Goal: Task Accomplishment & Management: Use online tool/utility

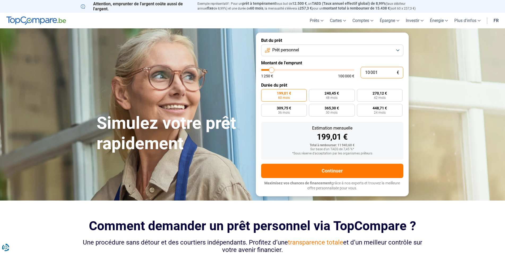
click at [380, 75] on input "10 001" at bounding box center [382, 73] width 43 height 12
type input "1 000"
type input "1250"
type input "100"
type input "1250"
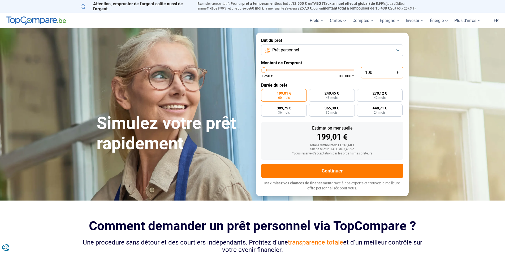
type input "10"
type input "1250"
type input "1"
type input "1250"
type input "0"
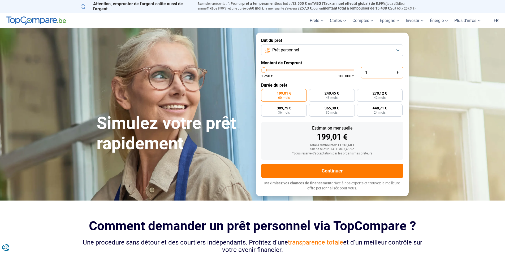
type input "1250"
type input "8"
type input "1250"
type input "80"
type input "1250"
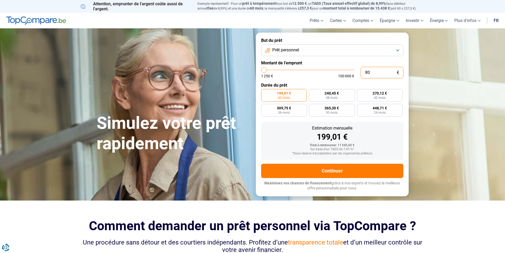
type input "800"
type input "1250"
type input "8 000"
type input "8000"
radio input "true"
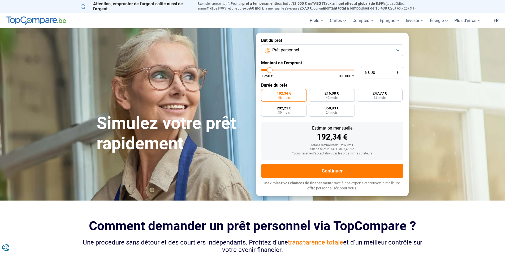
click at [297, 126] on div "Estimation mensuelle 192,34 € Total à rembourser: 9 232,32 € Sur base d'un TAEG…" at bounding box center [332, 141] width 142 height 38
type input "8 500"
type input "8500"
type input "10 000"
type input "10000"
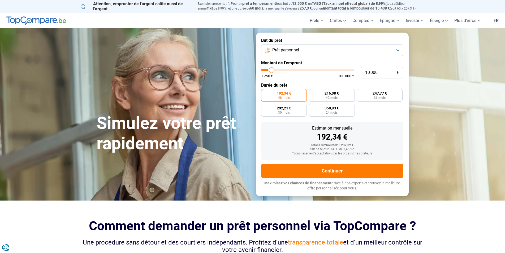
type input "10 500"
type input "10500"
type input "13 250"
type input "13250"
type input "16 250"
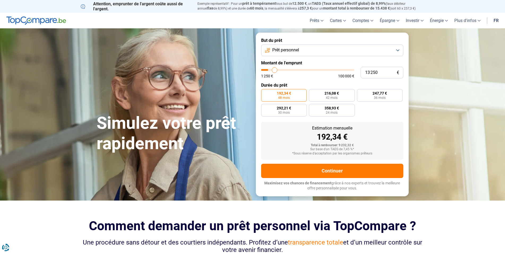
type input "16250"
type input "18 000"
type input "18000"
type input "19 500"
type input "19500"
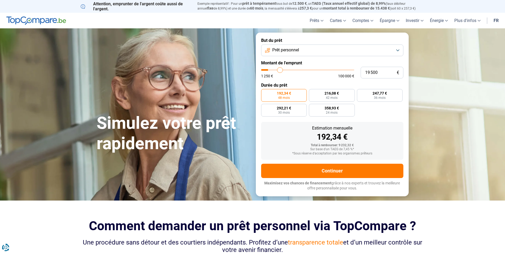
type input "20 250"
type input "20250"
type input "21 500"
type input "21500"
type input "24 000"
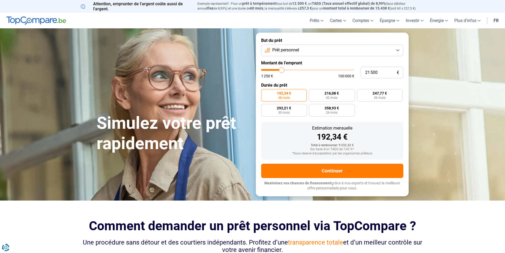
type input "24000"
type input "24 750"
type input "24750"
type input "25 250"
type input "25250"
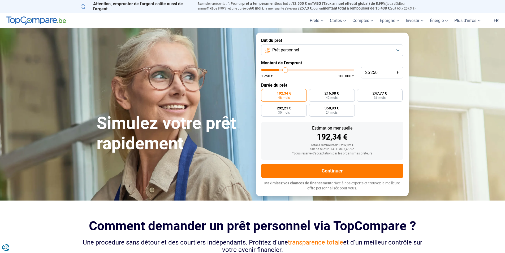
type input "25 500"
type input "25500"
type input "26 250"
type input "26250"
type input "32 000"
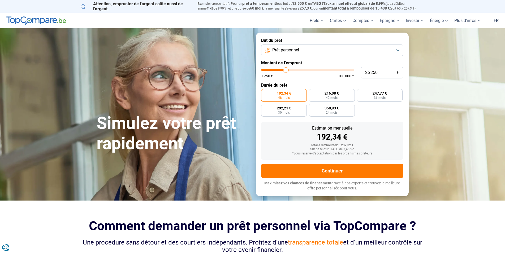
type input "32000"
type input "34 750"
type input "34750"
type input "35 250"
type input "35250"
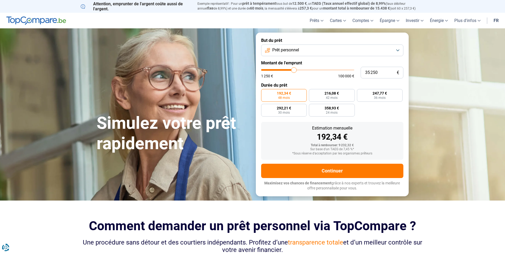
type input "32 750"
type input "32750"
type input "27 250"
type input "27250"
type input "24 500"
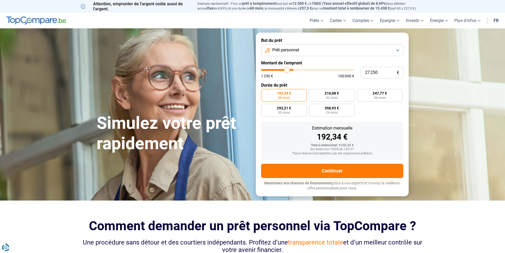
type input "24500"
type input "22 500"
type input "22500"
type input "17 000"
type input "17000"
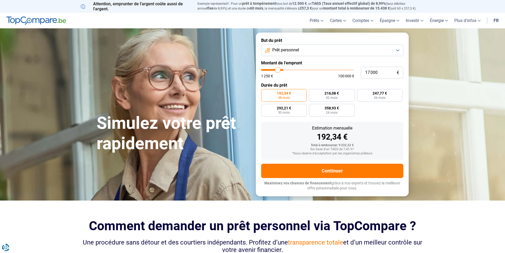
type input "11 500"
type input "11500"
type input "5 500"
type input "5500"
type input "4 000"
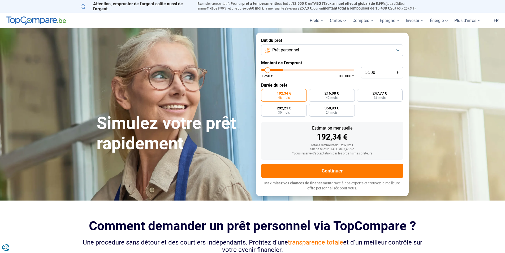
type input "4000"
type input "2 500"
type input "2500"
type input "2 250"
type input "2250"
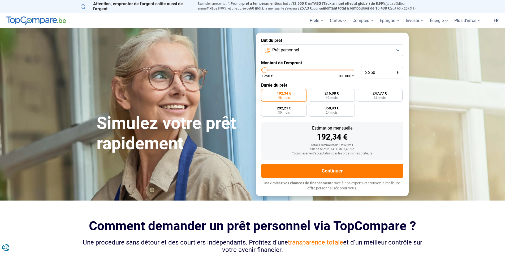
type input "2 000"
type input "2000"
type input "1 250"
type input "1250"
type input "2 000"
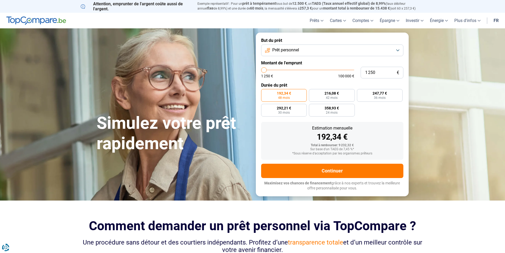
type input "2000"
type input "3 750"
type input "3750"
type input "5 500"
type input "5500"
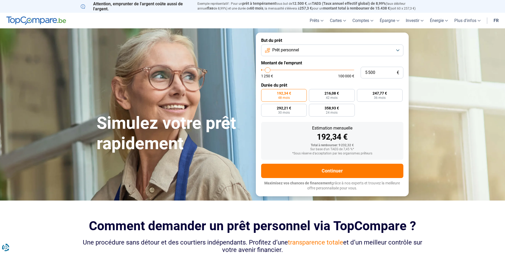
type input "5 750"
drag, startPoint x: 270, startPoint y: 70, endPoint x: 271, endPoint y: 77, distance: 6.4
type input "6250"
click at [268, 71] on input "range" at bounding box center [307, 70] width 93 height 2
type input "6 250"
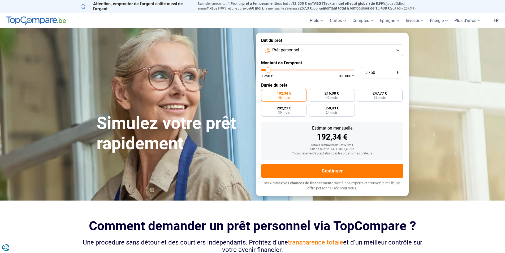
radio input "true"
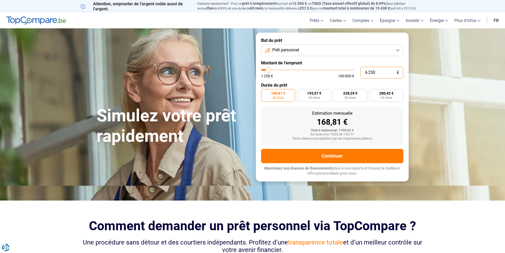
click at [381, 71] on input "6 250" at bounding box center [382, 73] width 43 height 12
type input "625"
type input "1250"
type input "62"
type input "1250"
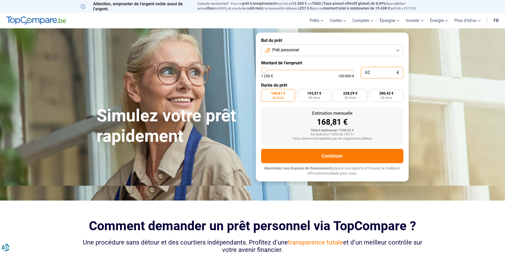
type input "6"
type input "1250"
type input "0"
type input "1250"
type input "8"
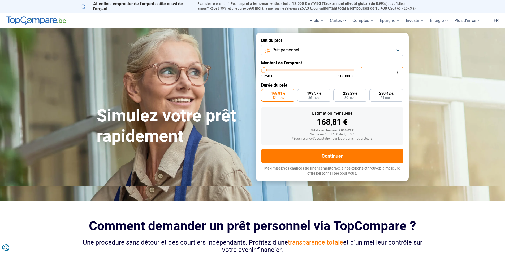
type input "1250"
type input "80"
type input "1250"
type input "800"
type input "1250"
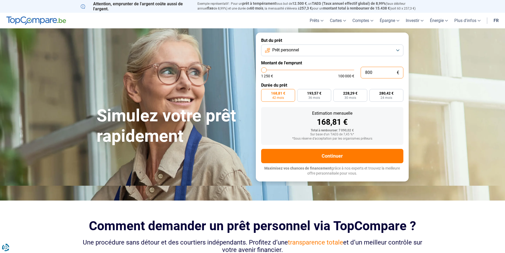
type input "8 000"
type input "8000"
radio input "false"
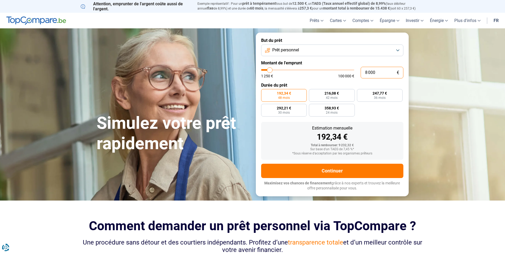
type input "8 000"
click at [269, 122] on form "But du prêt Prêt personnel Montant de l'emprunt 8 000 € 1 250 € 100 000 € Durée…" at bounding box center [332, 115] width 153 height 164
click at [290, 99] on label "192,34 € 48 mois" at bounding box center [284, 95] width 46 height 13
click at [265, 93] on input "192,34 € 48 mois" at bounding box center [262, 90] width 3 height 3
